Goal: Task Accomplishment & Management: Manage account settings

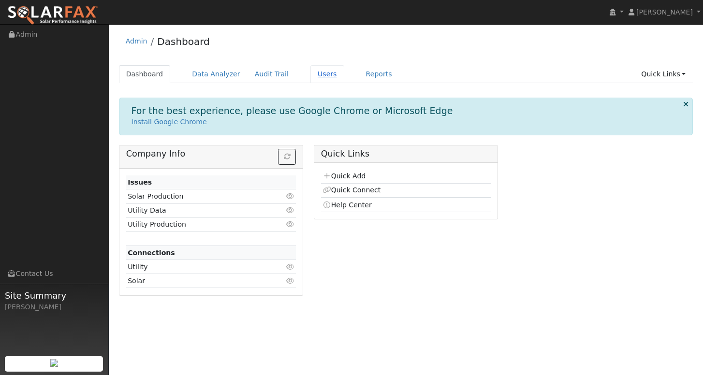
click at [320, 75] on link "Users" at bounding box center [327, 74] width 34 height 18
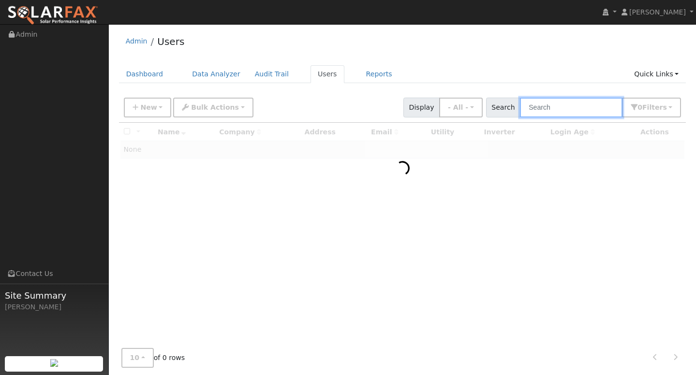
click at [553, 111] on input "text" at bounding box center [571, 108] width 103 height 20
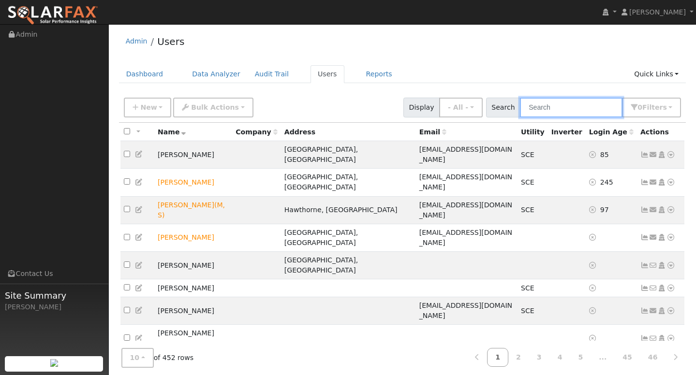
click at [552, 108] on input "text" at bounding box center [571, 108] width 103 height 20
paste input "salvadorfranco0206@gmail.com"
type input "salvadorfranco0206@gmail.com"
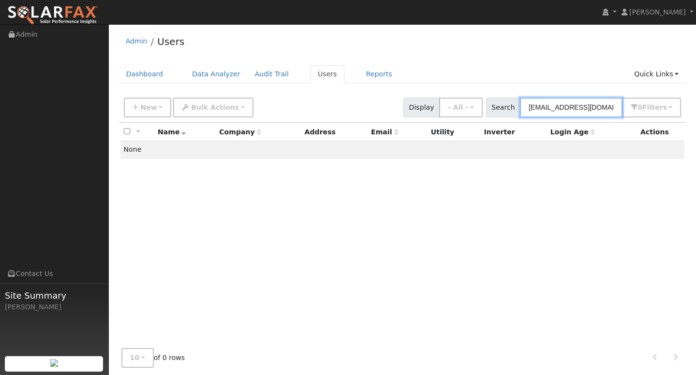
click at [560, 110] on input "salvadorfranco0206@gmail.com" at bounding box center [571, 108] width 103 height 20
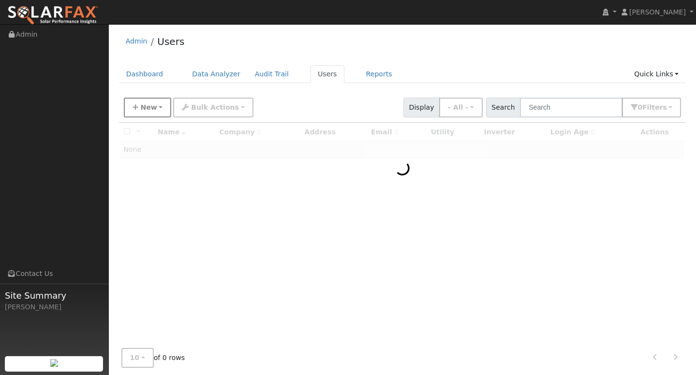
click at [156, 109] on button "New" at bounding box center [148, 108] width 48 height 20
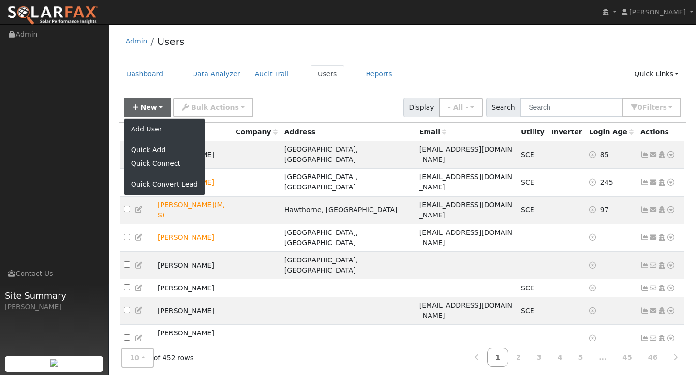
click at [146, 127] on link "Add User" at bounding box center [164, 129] width 80 height 14
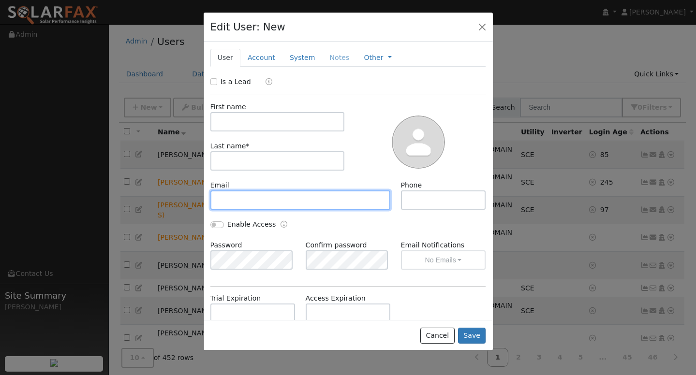
paste input "salvadorfranco0206@gmail.com"
type input "salvadorfranco0206@gmail.com"
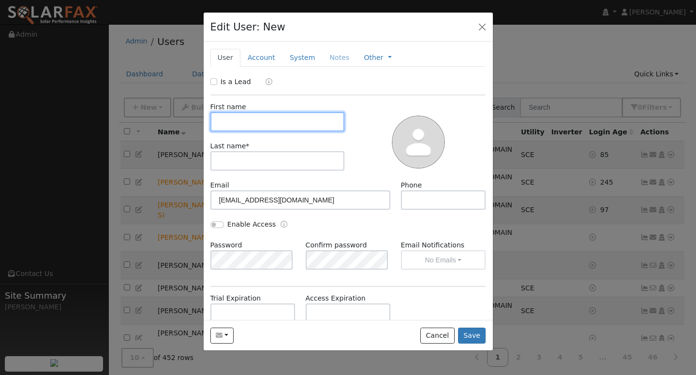
click at [238, 118] on input "text" at bounding box center [277, 121] width 134 height 19
type input "SALVADOR"
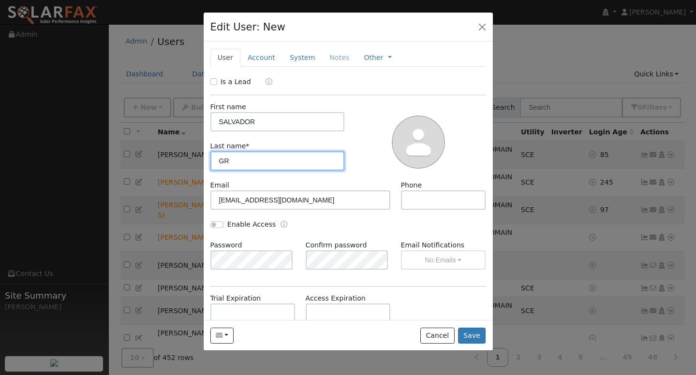
type input "G"
type input "FRANCO"
click at [542, 32] on div at bounding box center [348, 187] width 696 height 375
click at [545, 0] on div at bounding box center [348, 187] width 696 height 375
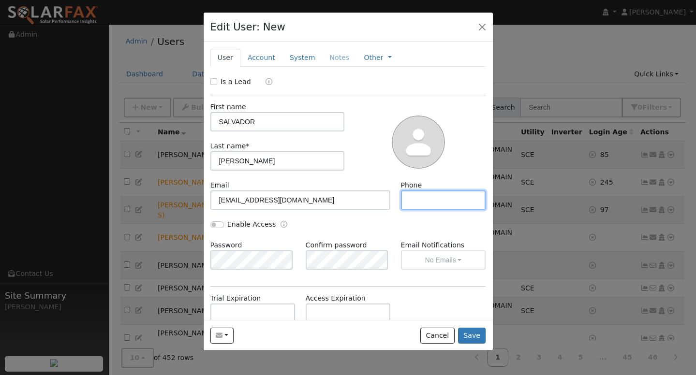
paste input "(626) 923-0439"
type input "(626) 923-0439"
click at [470, 332] on button "Save" at bounding box center [472, 336] width 28 height 16
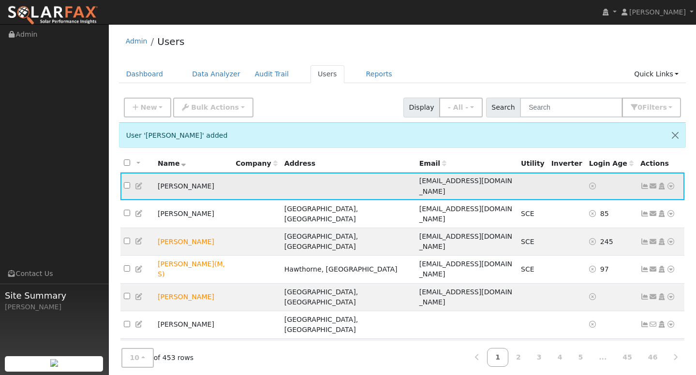
click at [671, 183] on icon at bounding box center [670, 186] width 9 height 7
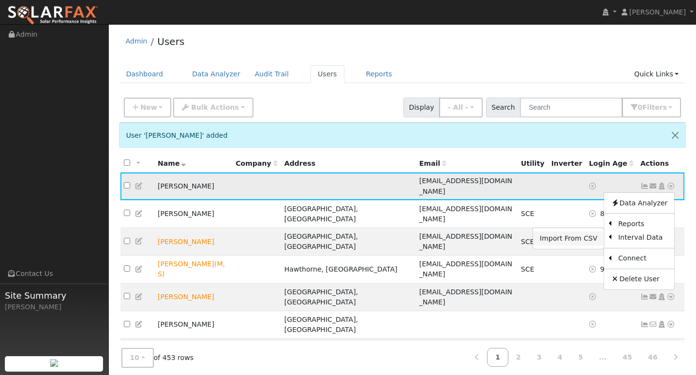
click at [568, 236] on link "Import From CSV" at bounding box center [568, 239] width 71 height 14
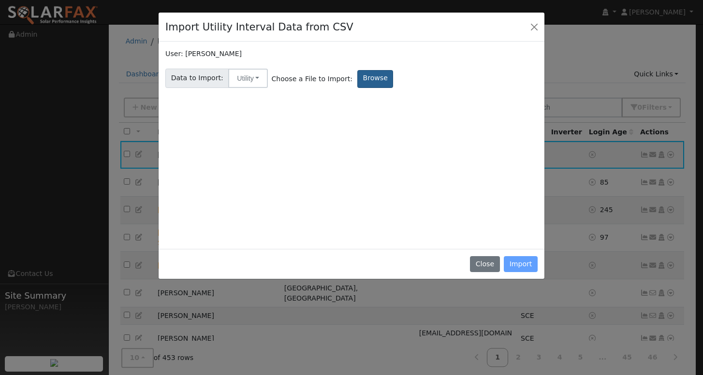
click at [357, 79] on label "Browse" at bounding box center [375, 79] width 36 height 18
click at [0, 0] on input "Browse" at bounding box center [0, 0] width 0 height 0
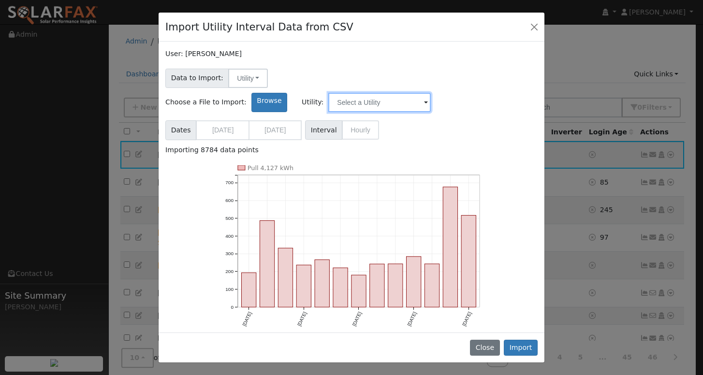
click at [431, 93] on input "text" at bounding box center [379, 102] width 103 height 19
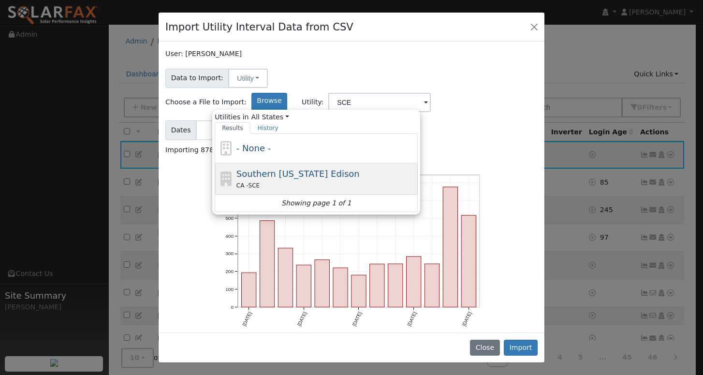
click at [360, 169] on span "Southern California Edison" at bounding box center [297, 174] width 123 height 10
type input "Southern California Edison"
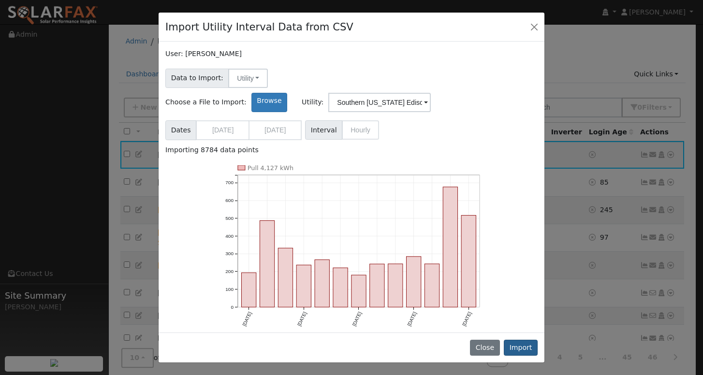
click at [524, 349] on button "Import" at bounding box center [521, 348] width 34 height 16
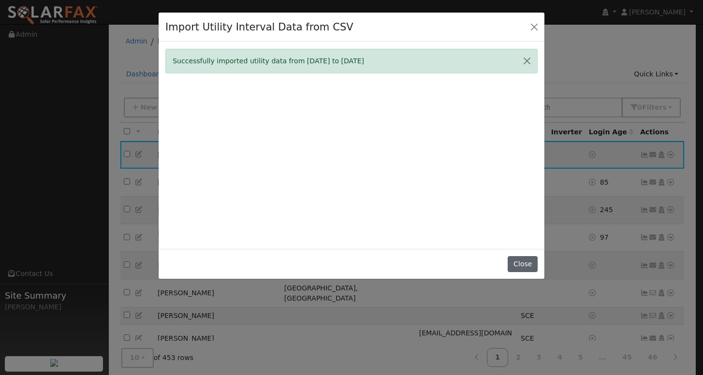
click at [526, 273] on button "Close" at bounding box center [523, 264] width 30 height 16
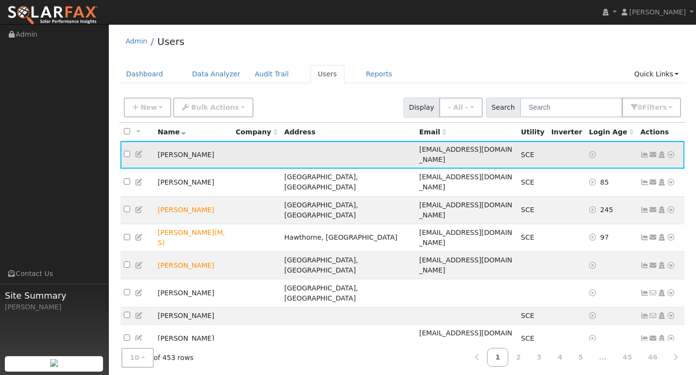
click at [645, 153] on icon at bounding box center [644, 154] width 9 height 7
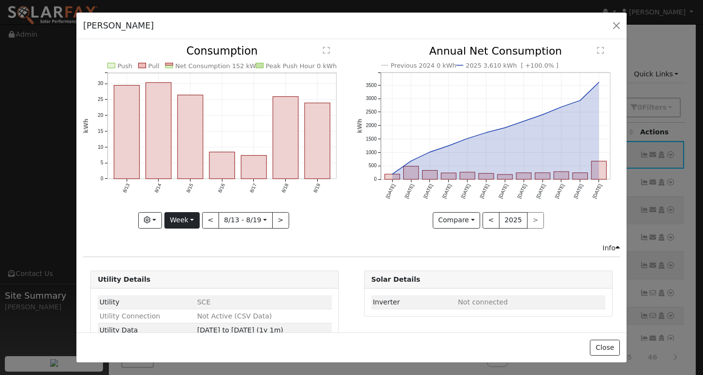
click at [182, 219] on button "Week" at bounding box center [181, 220] width 35 height 16
click at [185, 275] on link "Year" at bounding box center [198, 281] width 67 height 14
type input "2024-08-01"
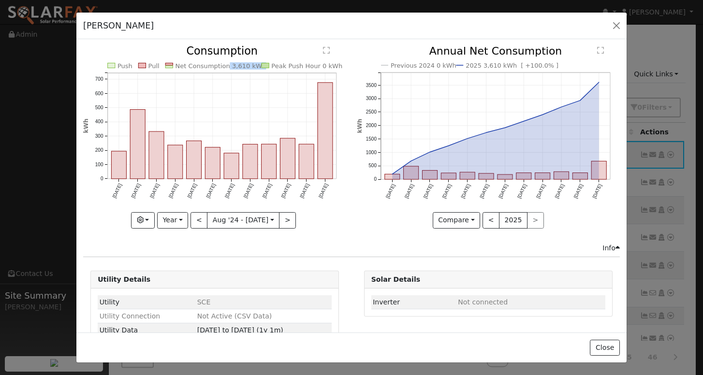
drag, startPoint x: 222, startPoint y: 65, endPoint x: 252, endPoint y: 67, distance: 30.5
click at [252, 67] on text "Net Consumption 3,610 kWh" at bounding box center [221, 65] width 91 height 7
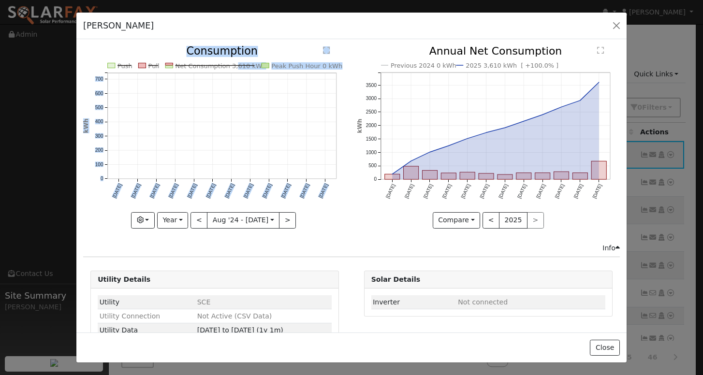
drag, startPoint x: 252, startPoint y: 66, endPoint x: 228, endPoint y: 66, distance: 24.2
click at [228, 66] on icon "Push Pull Net Consumption 3,610 kWh Peak Push Hour 0 kWh Aug '24 Sep '24 Oct '2…" at bounding box center [214, 134] width 263 height 176
click at [266, 54] on icon "Push Pull Net Consumption 3,610 kWh Peak Push Hour 0 kWh Aug '24 Sep '24 Oct '2…" at bounding box center [214, 134] width 263 height 176
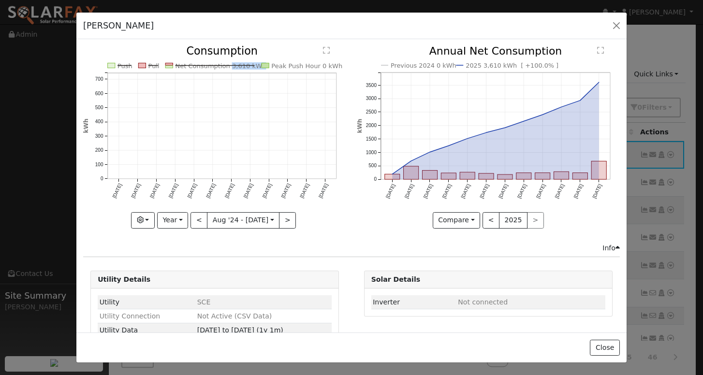
copy text "3,610 kWh"
drag, startPoint x: 223, startPoint y: 67, endPoint x: 252, endPoint y: 67, distance: 28.5
click at [252, 67] on text "Net Consumption 3,610 kWh" at bounding box center [221, 65] width 91 height 7
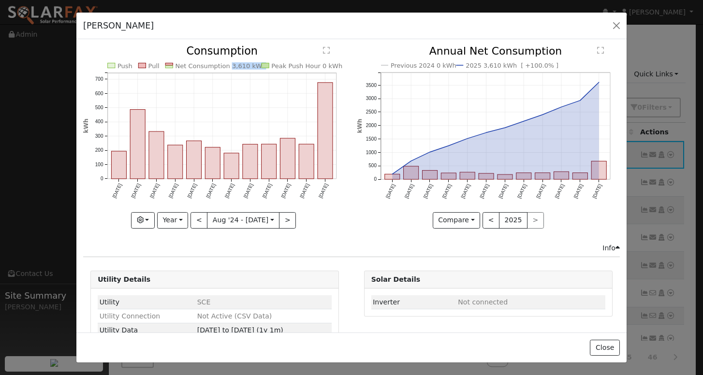
copy text "3,610 kWh"
drag, startPoint x: 222, startPoint y: 67, endPoint x: 251, endPoint y: 67, distance: 29.0
click at [251, 67] on text "Net Consumption 3,610 kWh" at bounding box center [221, 65] width 91 height 7
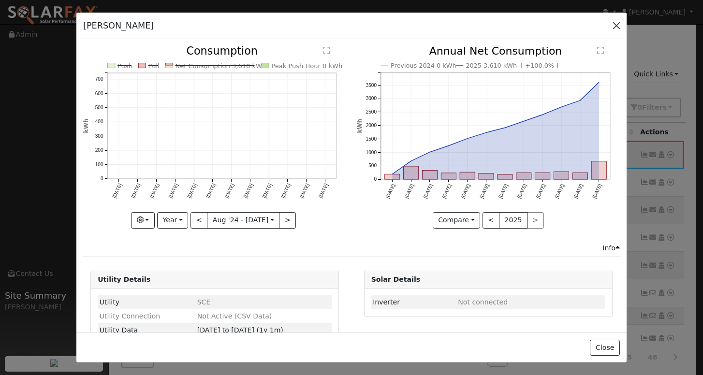
click at [617, 28] on button "button" at bounding box center [617, 26] width 14 height 14
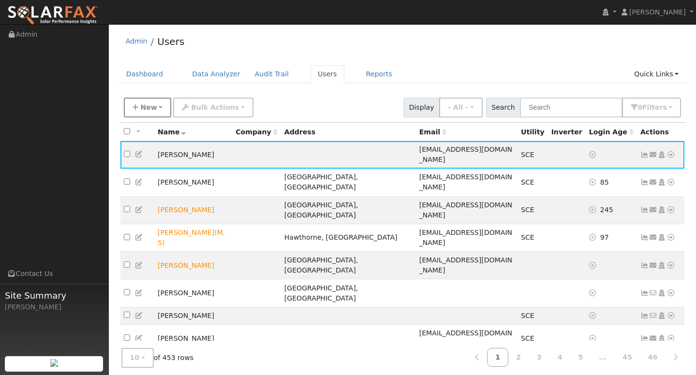
click at [135, 108] on icon "button" at bounding box center [136, 107] width 6 height 7
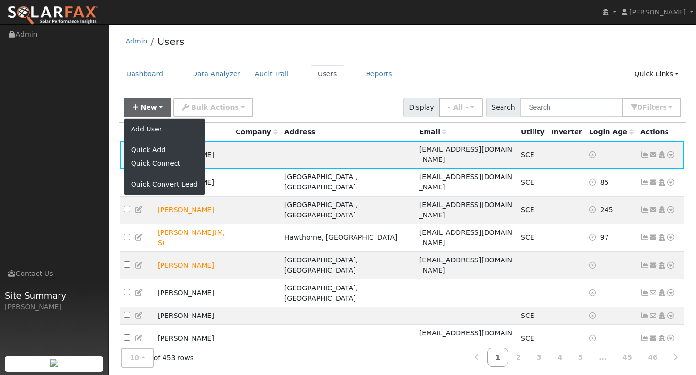
click at [145, 119] on ul "Add User Quick Add Quick Connect Quick Convert Lead" at bounding box center [164, 156] width 81 height 77
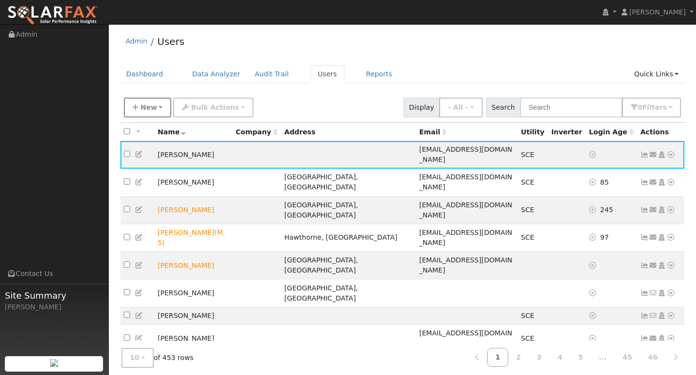
click at [147, 108] on span "New" at bounding box center [148, 107] width 16 height 8
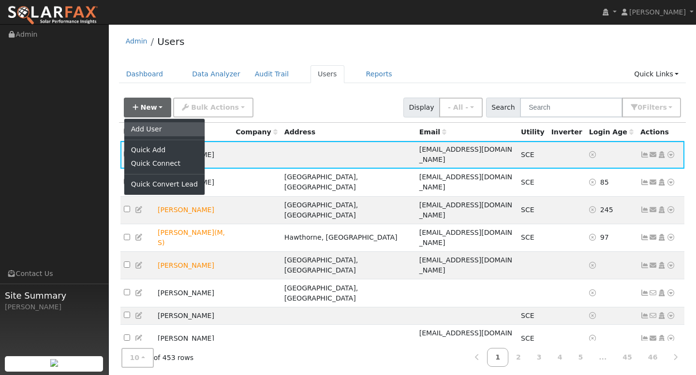
click at [151, 133] on link "Add User" at bounding box center [164, 129] width 80 height 14
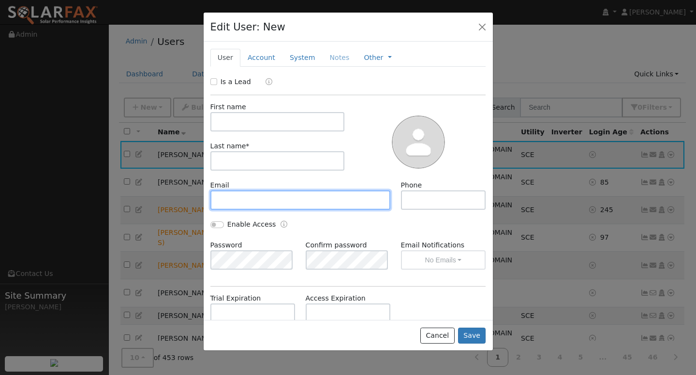
click at [261, 206] on input "text" at bounding box center [300, 200] width 180 height 19
paste input "ggespinoza70@gmail.com"
type input "ggespinoza70@gmail.com"
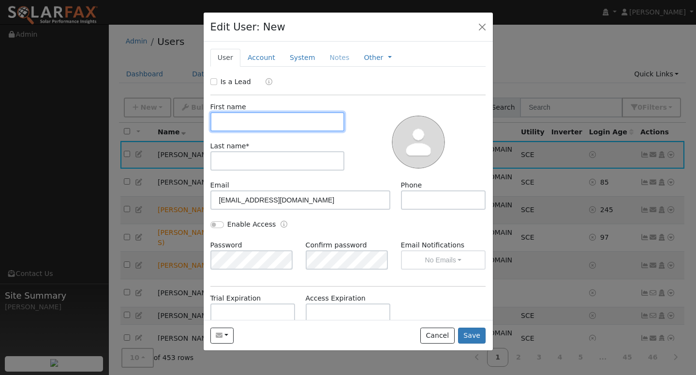
click at [240, 116] on input "text" at bounding box center [277, 121] width 134 height 19
type input "G"
type input "GLADIS"
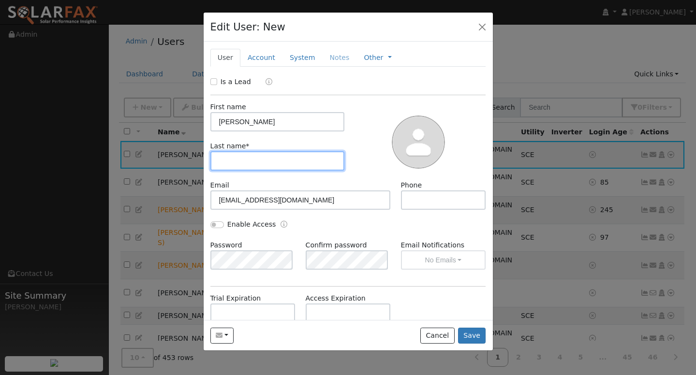
click at [247, 167] on input "text" at bounding box center [277, 160] width 134 height 19
type input "ESPINOZA"
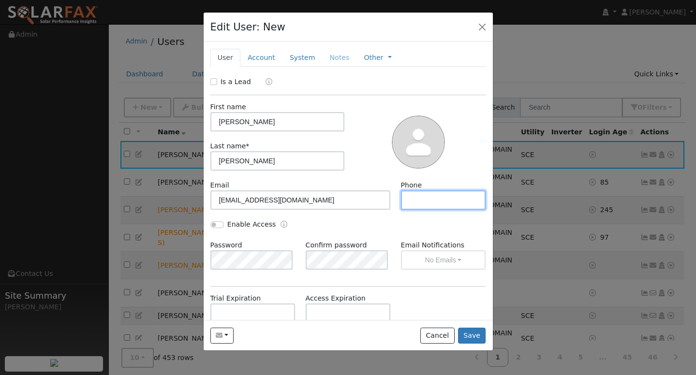
click at [419, 206] on input "text" at bounding box center [443, 200] width 85 height 19
click at [416, 201] on input "text" at bounding box center [443, 200] width 85 height 19
paste input "(619) 616-6997"
type input "(619) 616-6997"
click at [470, 339] on button "Save" at bounding box center [472, 336] width 28 height 16
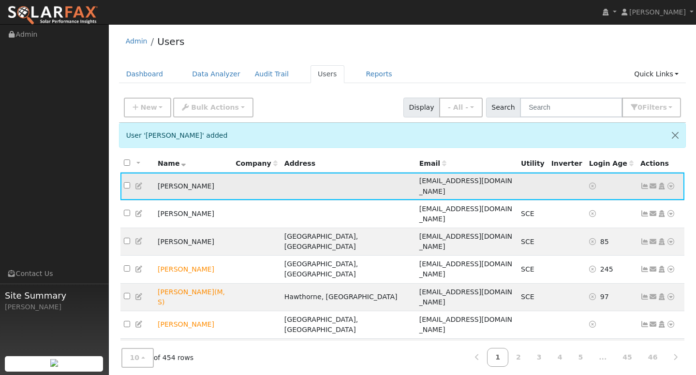
click at [669, 183] on icon at bounding box center [670, 186] width 9 height 7
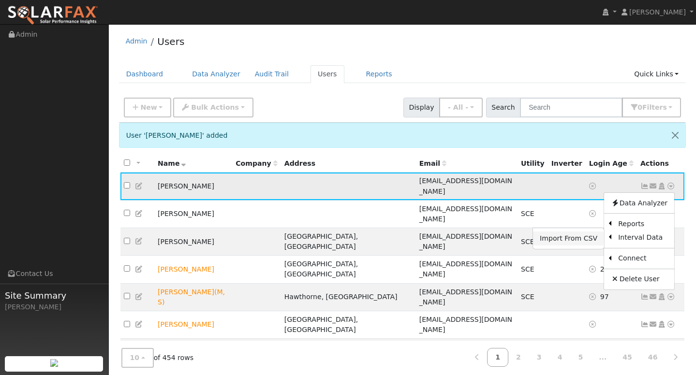
click at [576, 233] on link "Import From CSV" at bounding box center [568, 239] width 71 height 14
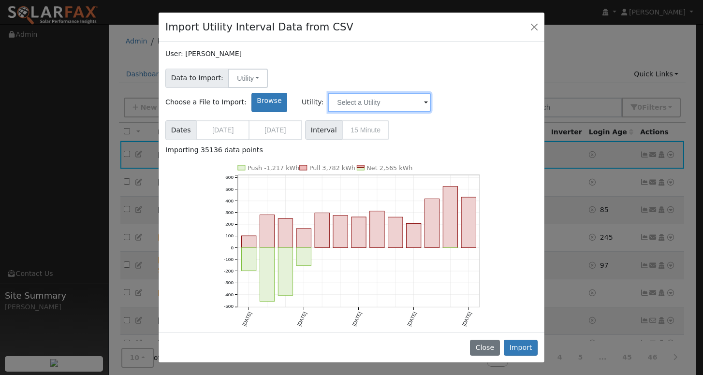
click at [431, 93] on input "text" at bounding box center [379, 102] width 103 height 19
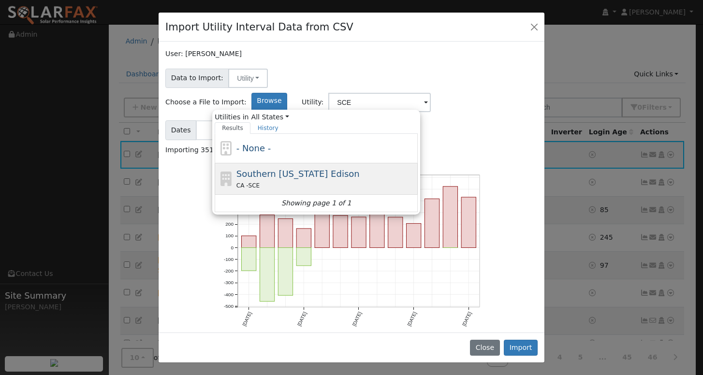
click at [416, 167] on div "Southern California Edison CA - SCE" at bounding box center [325, 178] width 179 height 23
type input "Southern California Edison"
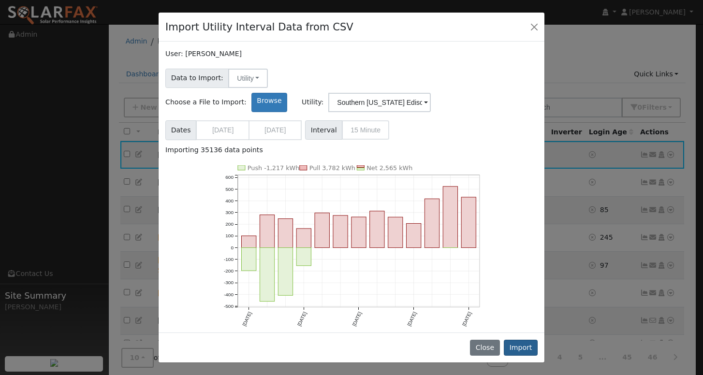
click at [528, 350] on button "Import" at bounding box center [521, 348] width 34 height 16
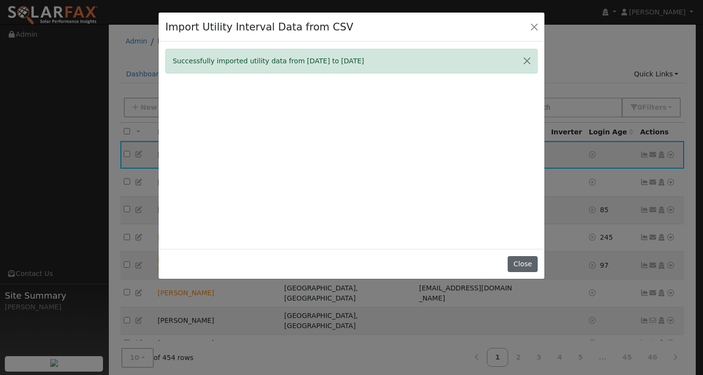
click at [524, 268] on button "Close" at bounding box center [523, 264] width 30 height 16
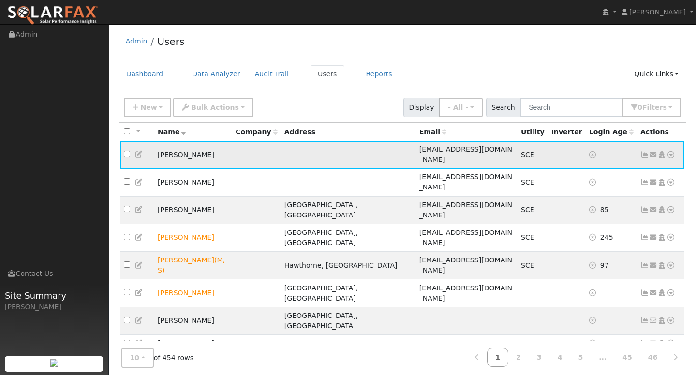
click at [645, 151] on icon at bounding box center [644, 154] width 9 height 7
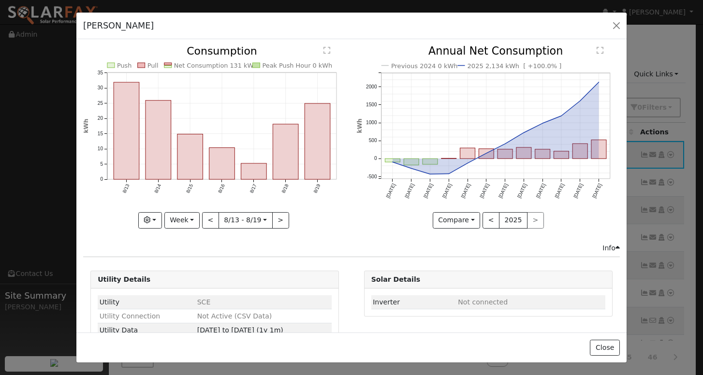
click at [185, 207] on icon "Push Pull Net Consumption 131 kWh Peak Push Hour 0 kWh 8/13 8/14 8/15 8/16 8/17…" at bounding box center [214, 134] width 263 height 176
click at [188, 220] on button "Week" at bounding box center [181, 220] width 35 height 16
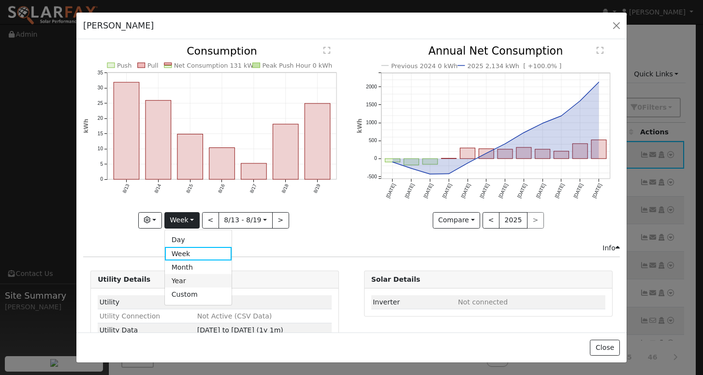
click at [187, 276] on link "Year" at bounding box center [198, 281] width 67 height 14
type input "2024-08-01"
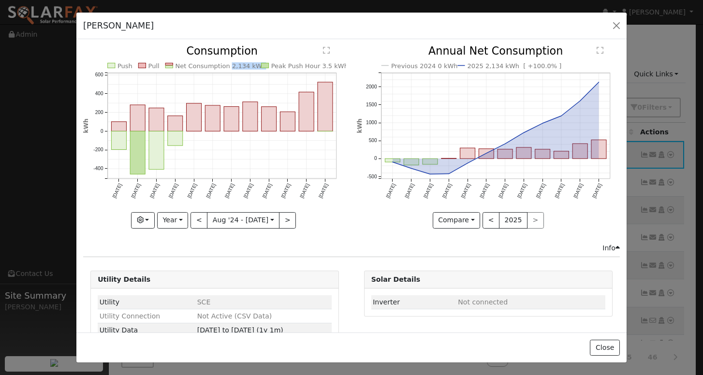
copy text "2,134 kWh"
drag, startPoint x: 222, startPoint y: 65, endPoint x: 251, endPoint y: 68, distance: 29.1
click at [251, 68] on text "Net Consumption 2,134 kWh" at bounding box center [221, 65] width 91 height 7
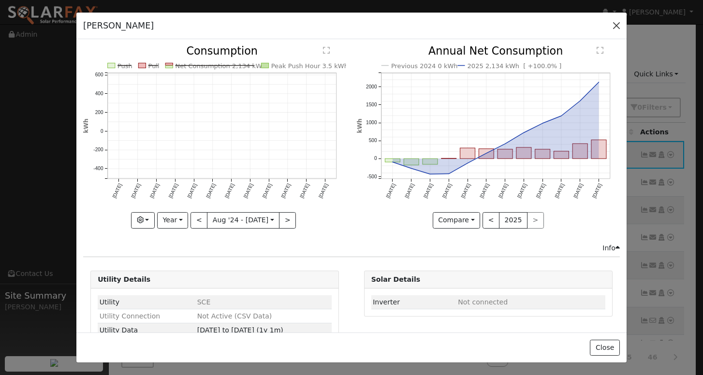
click at [616, 27] on button "button" at bounding box center [617, 26] width 14 height 14
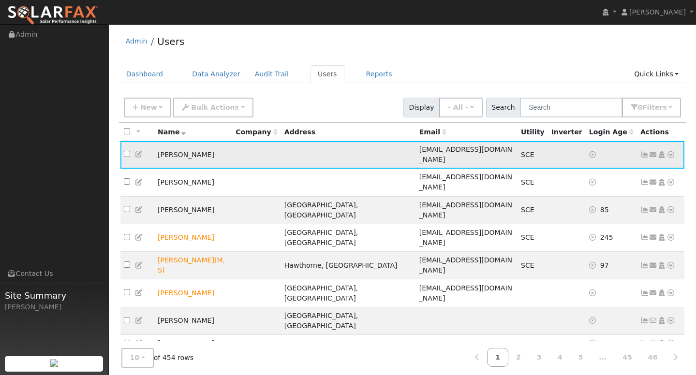
click at [647, 151] on icon at bounding box center [644, 154] width 9 height 7
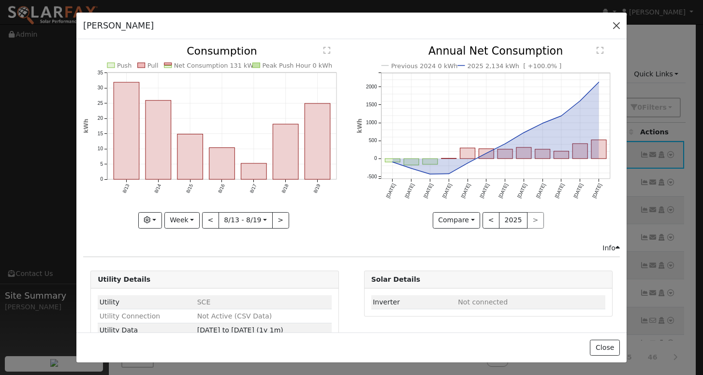
click at [615, 26] on button "button" at bounding box center [617, 26] width 14 height 14
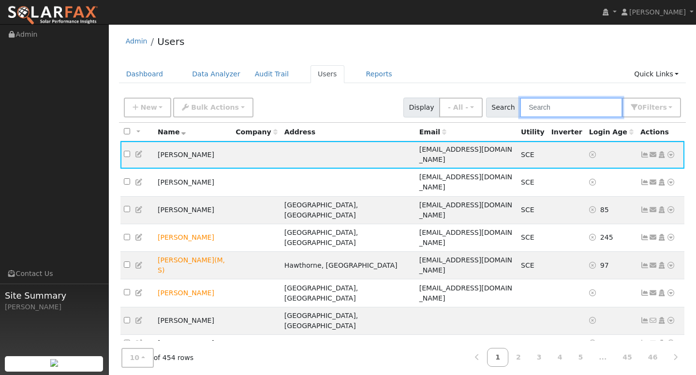
click at [562, 110] on input "text" at bounding box center [571, 108] width 103 height 20
paste input "chaparrita_avalos@hotmail.com"
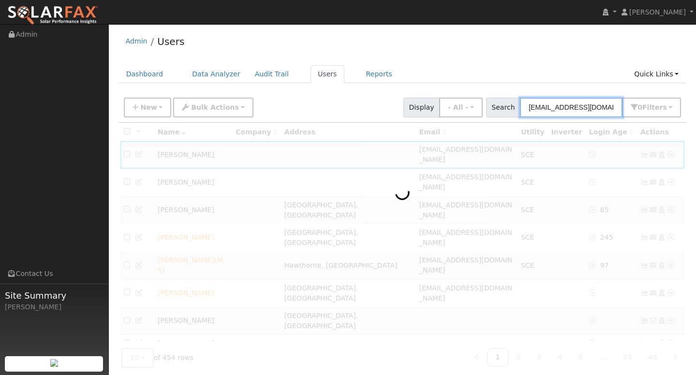
type input "chaparrita_avalos@hotmail.com"
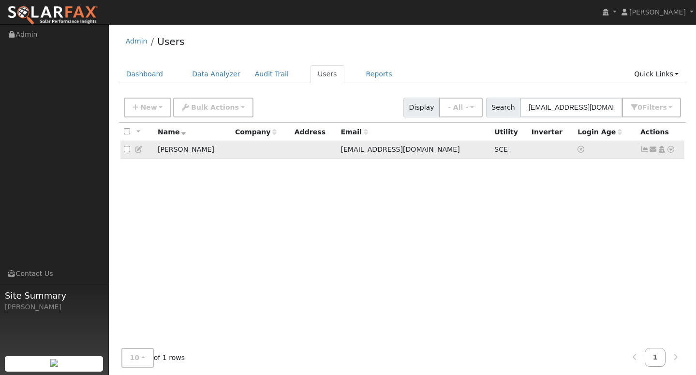
click at [646, 153] on icon at bounding box center [644, 149] width 9 height 7
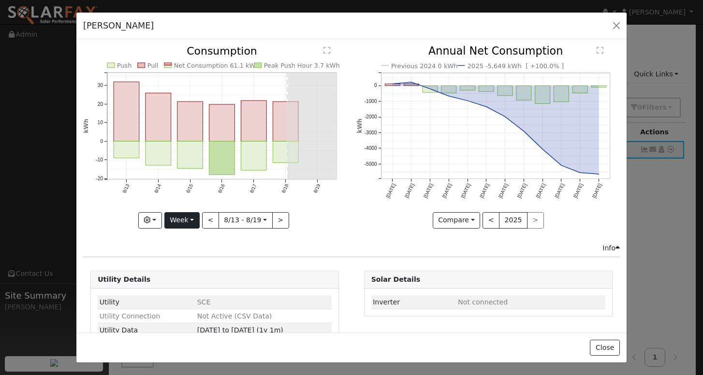
click at [189, 212] on button "Week" at bounding box center [181, 220] width 35 height 16
click at [184, 278] on link "Year" at bounding box center [198, 281] width 67 height 14
type input "2024-08-01"
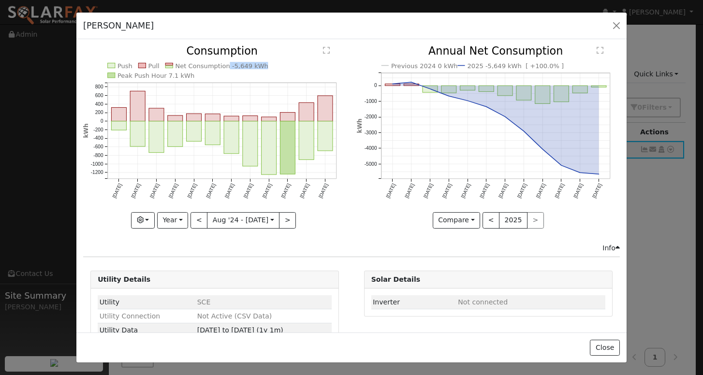
drag, startPoint x: 222, startPoint y: 67, endPoint x: 256, endPoint y: 67, distance: 34.3
click at [256, 67] on text "Net Consumption -5,649 kWh" at bounding box center [222, 65] width 93 height 7
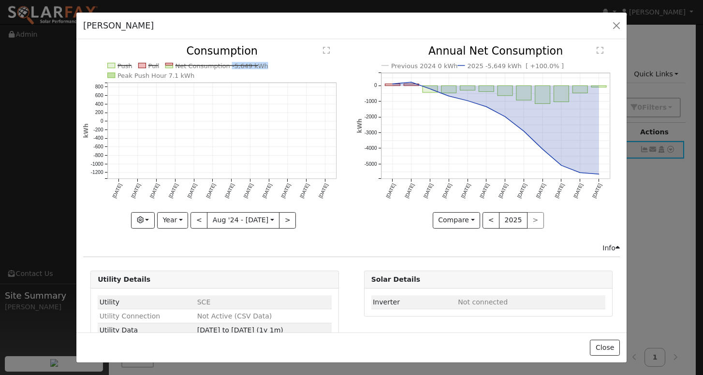
copy text "-5,649 kWh"
drag, startPoint x: 224, startPoint y: 67, endPoint x: 255, endPoint y: 68, distance: 31.5
click at [255, 68] on text "Net Consumption -5,649 kWh" at bounding box center [222, 65] width 93 height 7
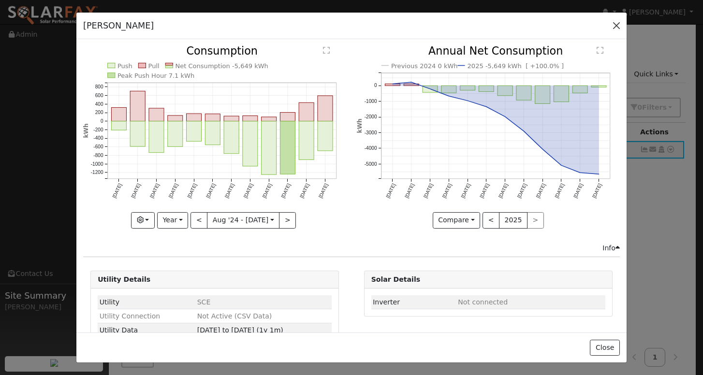
click at [618, 26] on button "button" at bounding box center [617, 26] width 14 height 14
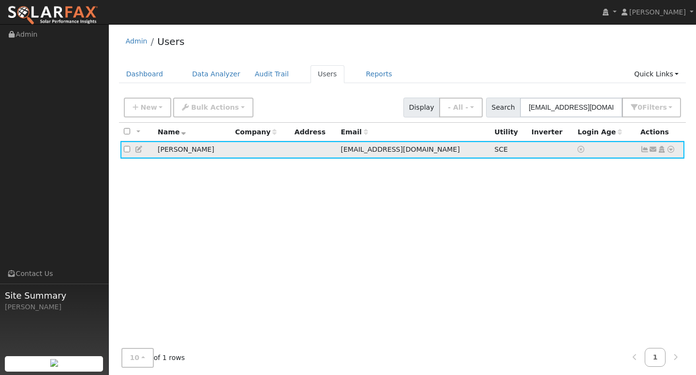
click at [671, 151] on icon at bounding box center [670, 149] width 9 height 7
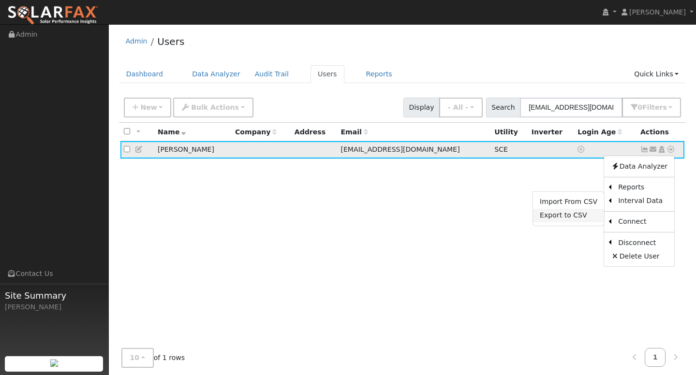
click at [578, 212] on link "Export to CSV" at bounding box center [568, 216] width 71 height 14
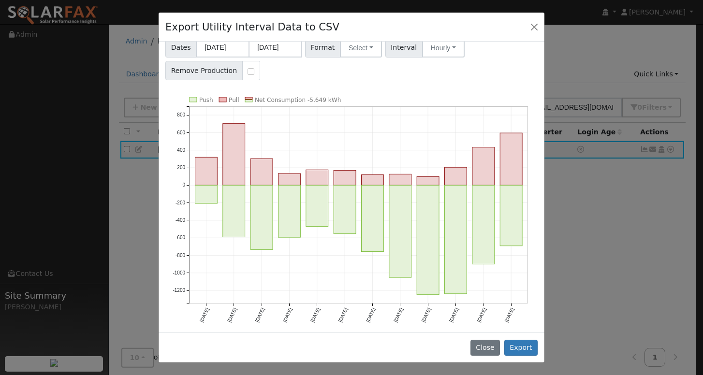
scroll to position [7, 0]
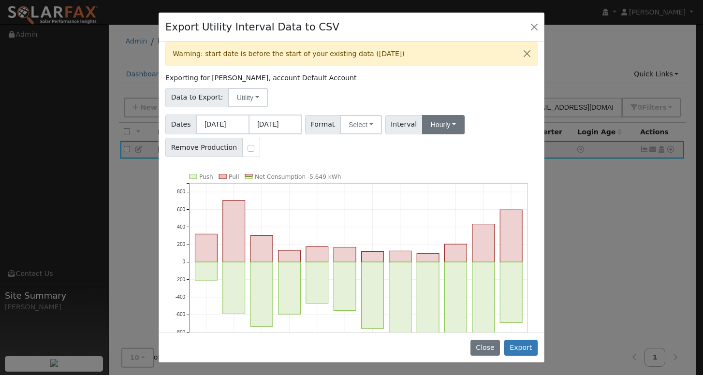
click at [443, 127] on button "Hourly" at bounding box center [443, 124] width 43 height 19
click at [490, 103] on div "Data to Export: Utility Utility Solar" at bounding box center [352, 96] width 376 height 23
click at [534, 25] on button "Close" at bounding box center [535, 27] width 14 height 14
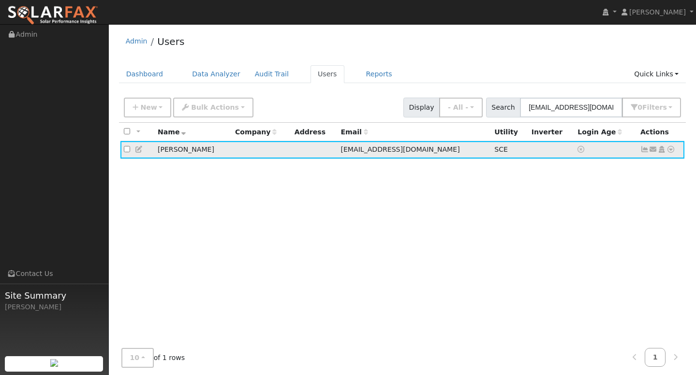
click at [668, 152] on icon at bounding box center [670, 149] width 9 height 7
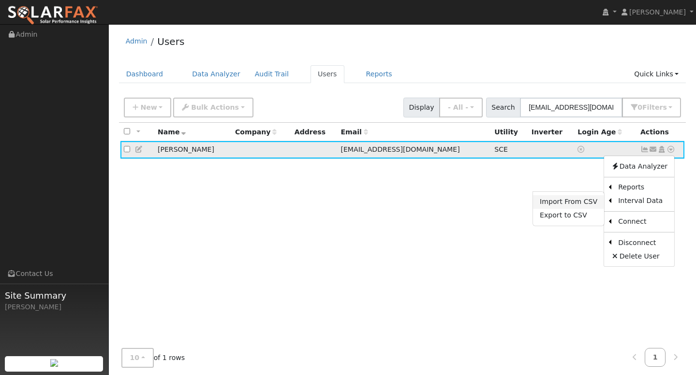
click at [558, 205] on link "Import From CSV" at bounding box center [568, 202] width 71 height 14
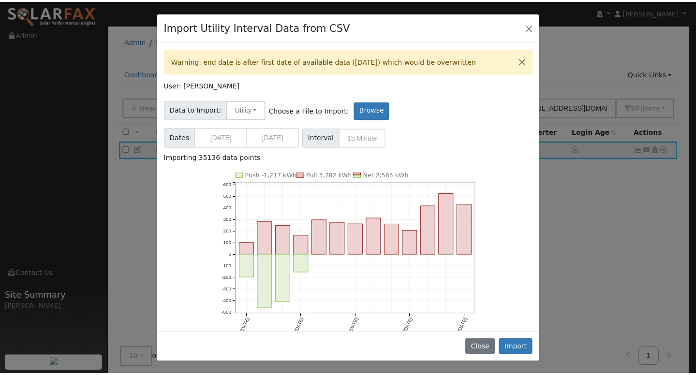
scroll to position [43, 0]
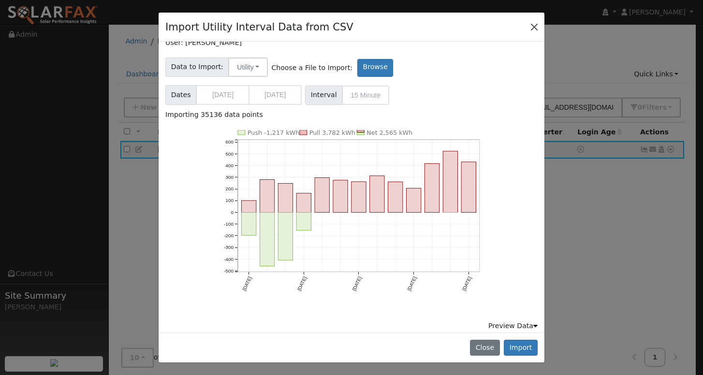
click at [535, 26] on button "Close" at bounding box center [535, 27] width 14 height 14
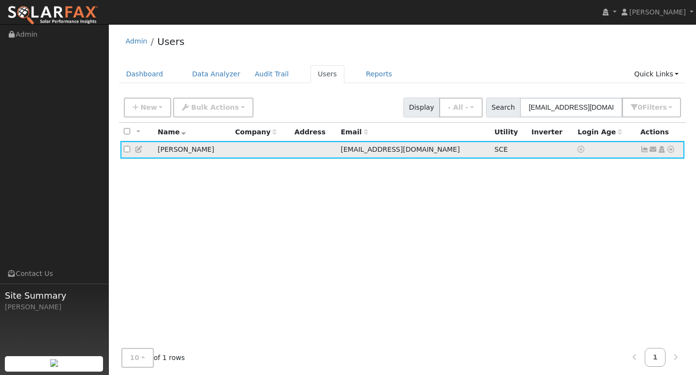
click at [645, 151] on icon at bounding box center [644, 149] width 9 height 7
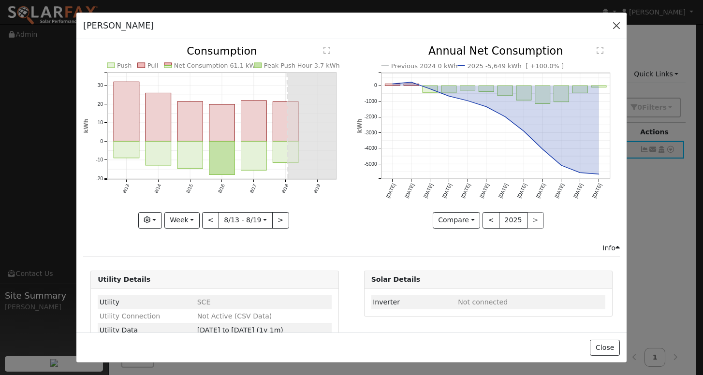
click at [613, 25] on button "button" at bounding box center [617, 26] width 14 height 14
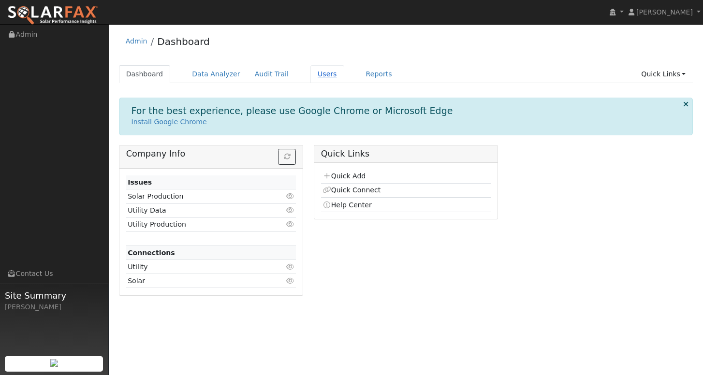
click at [310, 73] on link "Users" at bounding box center [327, 74] width 34 height 18
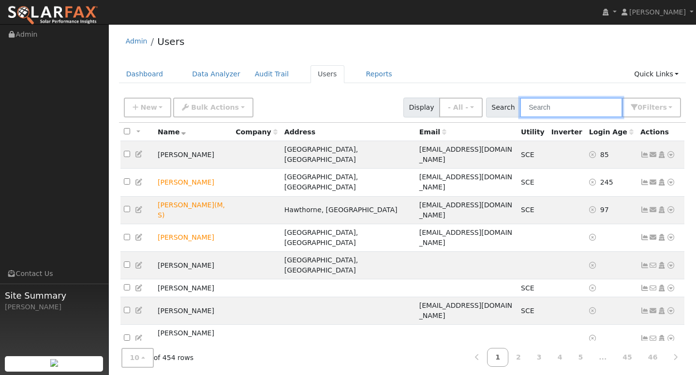
click at [561, 113] on input "text" at bounding box center [571, 108] width 103 height 20
paste input "ggespinoza70@gmail.com"
type input "ggespinoza70@gmail.com"
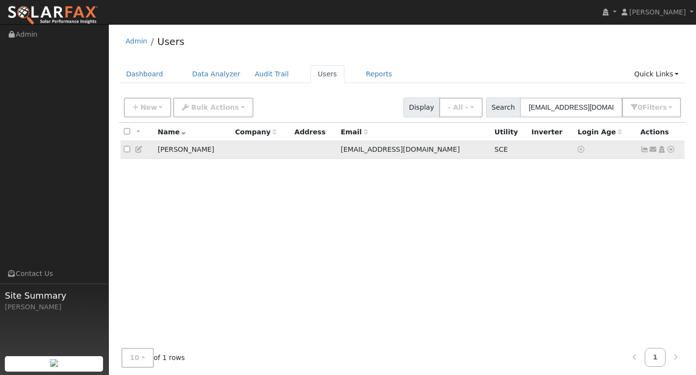
click at [645, 152] on icon at bounding box center [644, 149] width 9 height 7
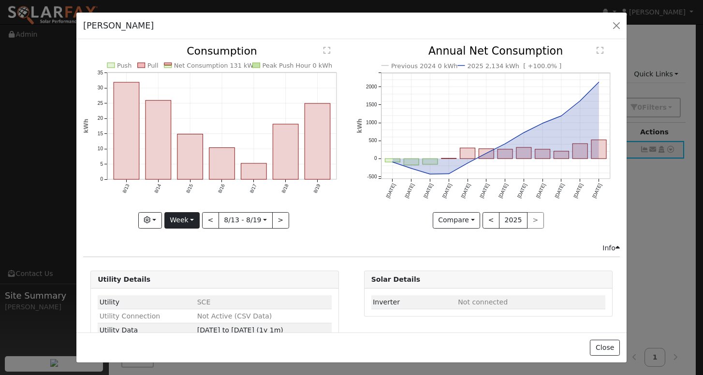
click at [186, 217] on button "Week" at bounding box center [181, 220] width 35 height 16
click at [179, 277] on link "Year" at bounding box center [198, 281] width 67 height 14
type input "2024-08-01"
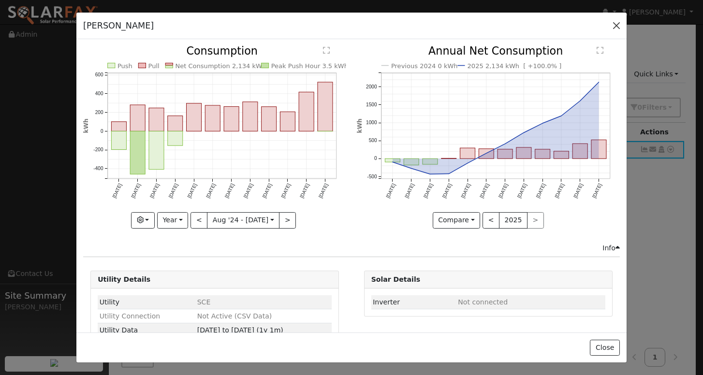
click at [618, 25] on button "button" at bounding box center [617, 26] width 14 height 14
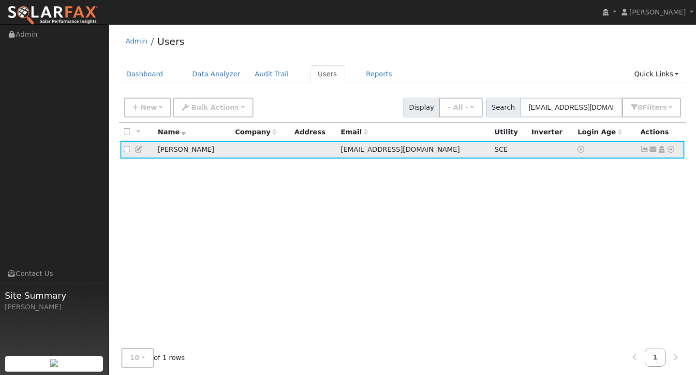
click at [670, 151] on icon at bounding box center [670, 149] width 9 height 7
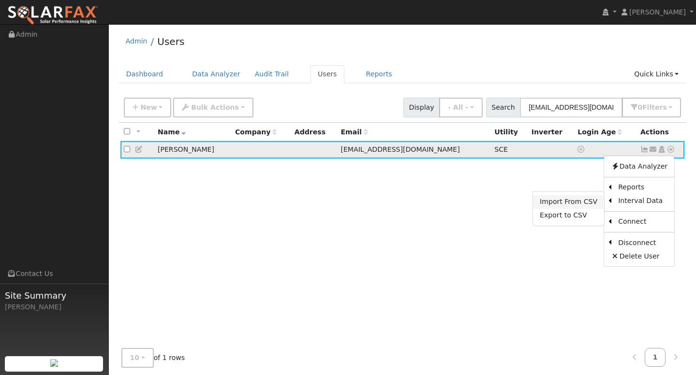
click at [568, 207] on link "Import From CSV" at bounding box center [568, 202] width 71 height 14
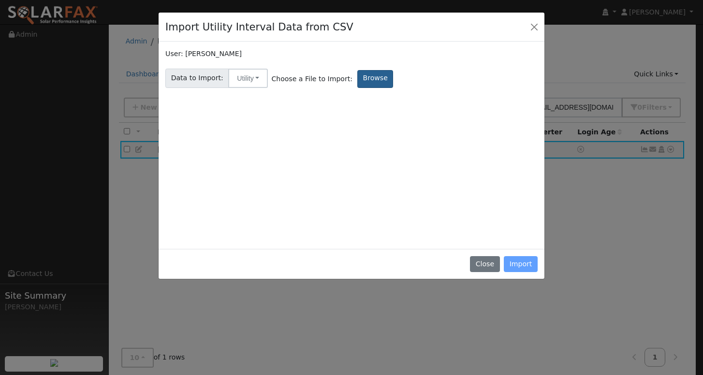
click at [361, 81] on label "Browse" at bounding box center [375, 79] width 36 height 18
click at [0, 0] on input "Browse" at bounding box center [0, 0] width 0 height 0
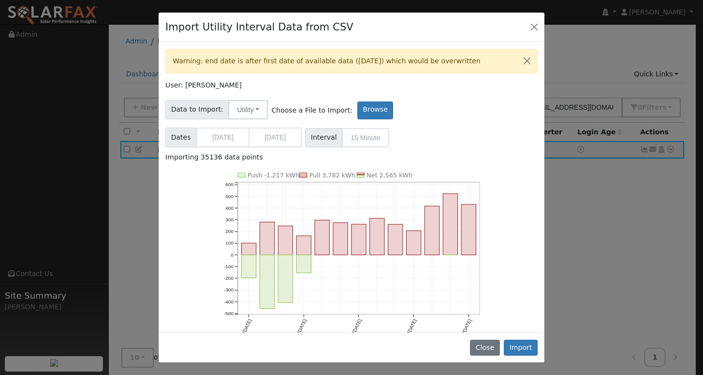
scroll to position [43, 0]
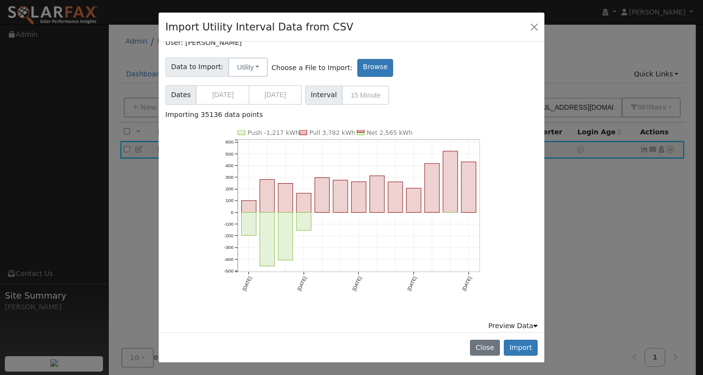
click at [523, 323] on div "Preview Data" at bounding box center [512, 326] width 49 height 10
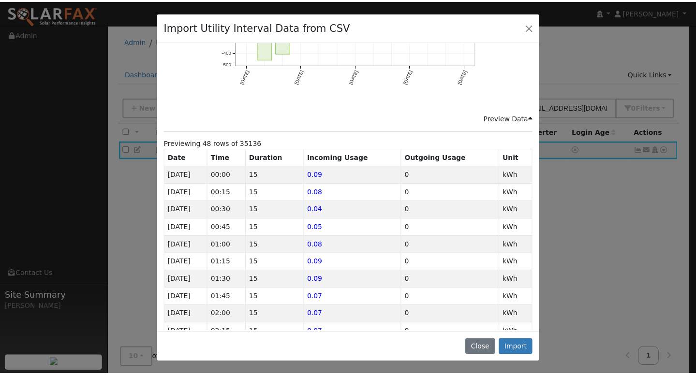
scroll to position [0, 0]
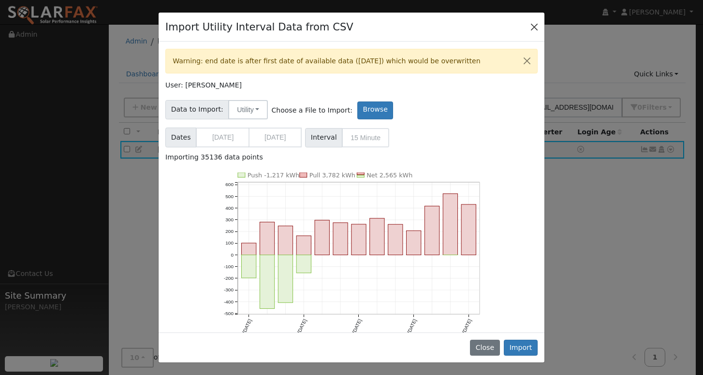
click at [528, 29] on button "Close" at bounding box center [535, 27] width 14 height 14
